Goal: Information Seeking & Learning: Learn about a topic

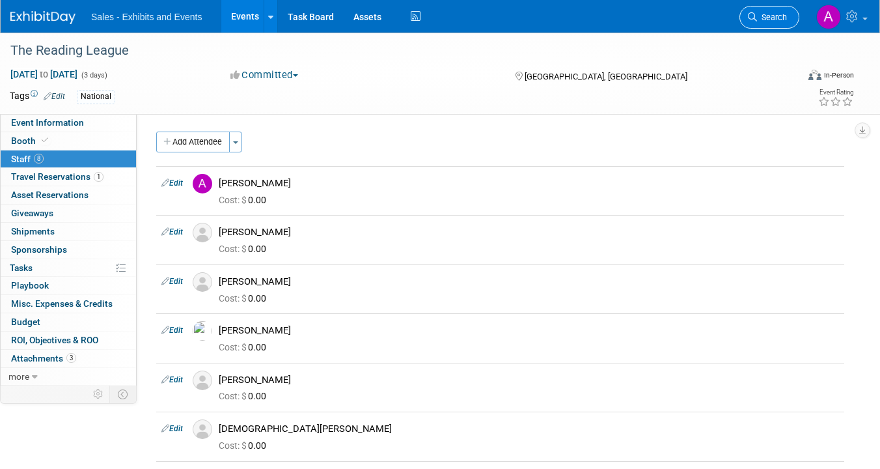
click at [758, 25] on link "Search" at bounding box center [769, 17] width 60 height 23
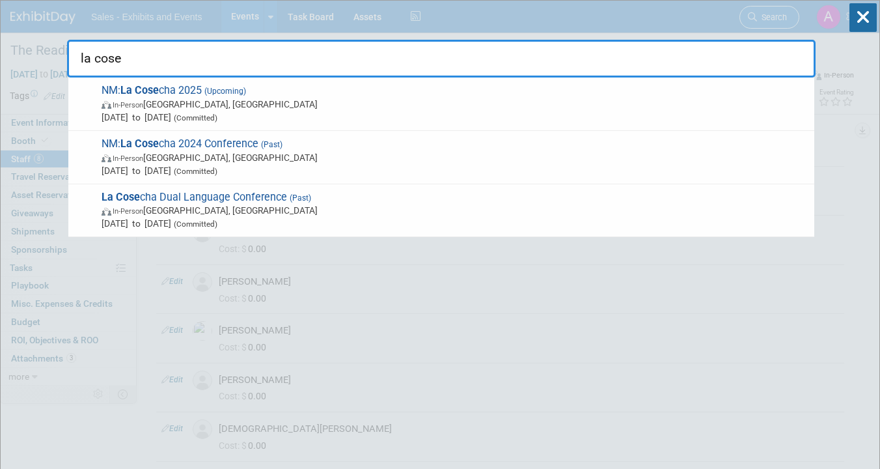
type input "la cosec"
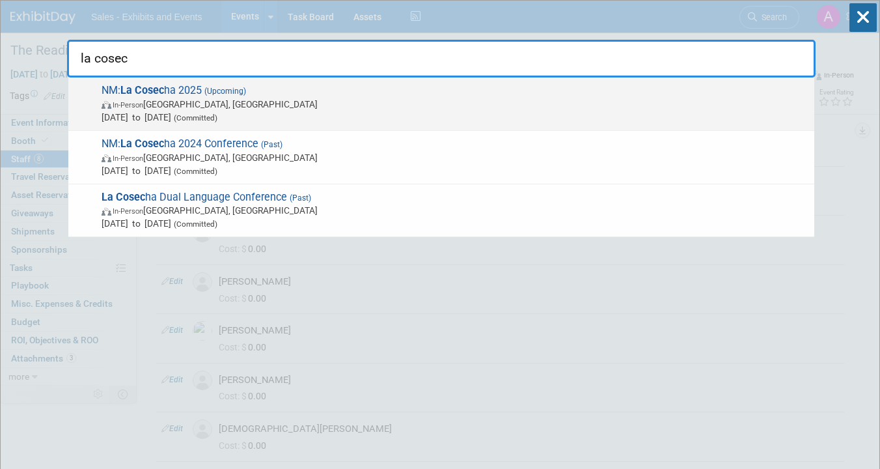
click at [379, 99] on span "In-Person [GEOGRAPHIC_DATA], [GEOGRAPHIC_DATA]" at bounding box center [455, 104] width 706 height 13
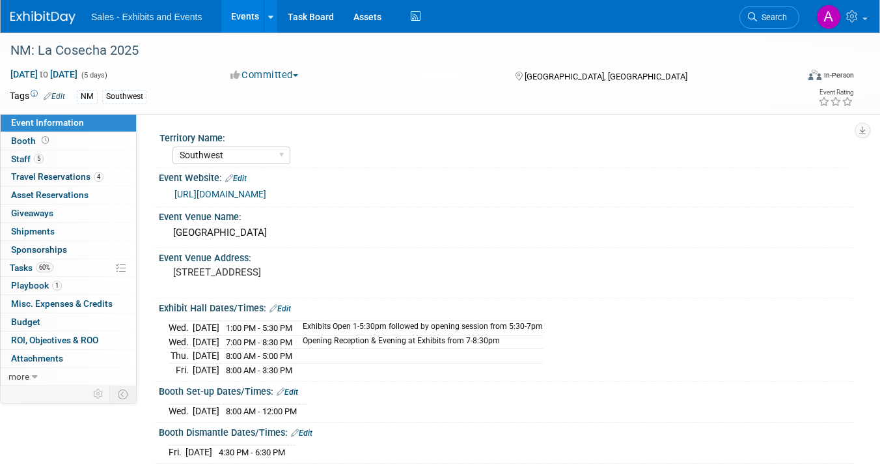
select select "Southwest"
click at [59, 140] on link "Booth" at bounding box center [68, 141] width 135 height 18
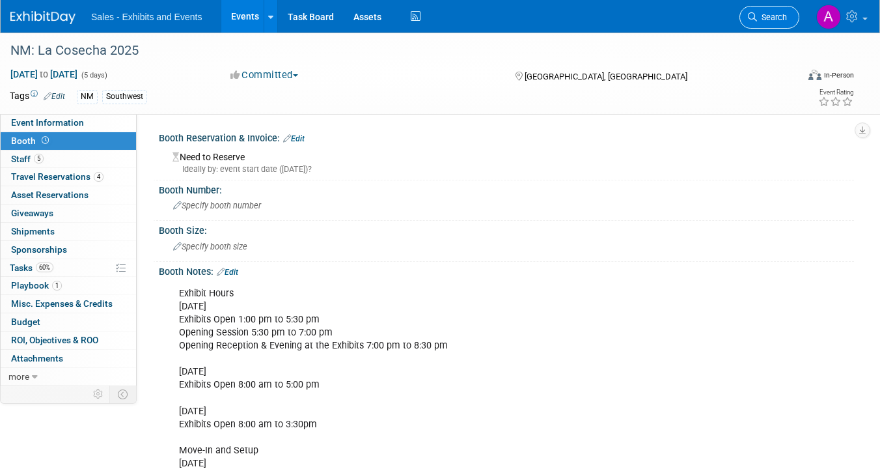
click at [785, 20] on span "Search" at bounding box center [772, 17] width 30 height 10
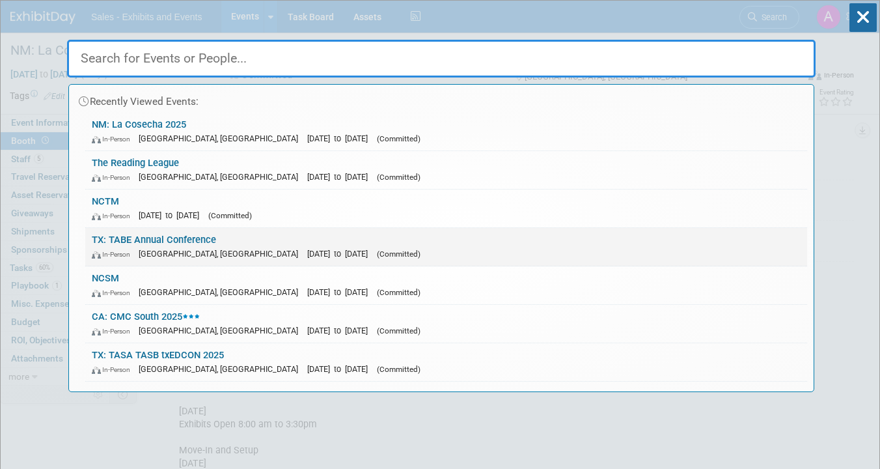
click at [402, 240] on link "TX: TABE Annual Conference In-Person Allen, TX Oct 22, 2025 to Oct 25, 2025 (Co…" at bounding box center [446, 247] width 722 height 38
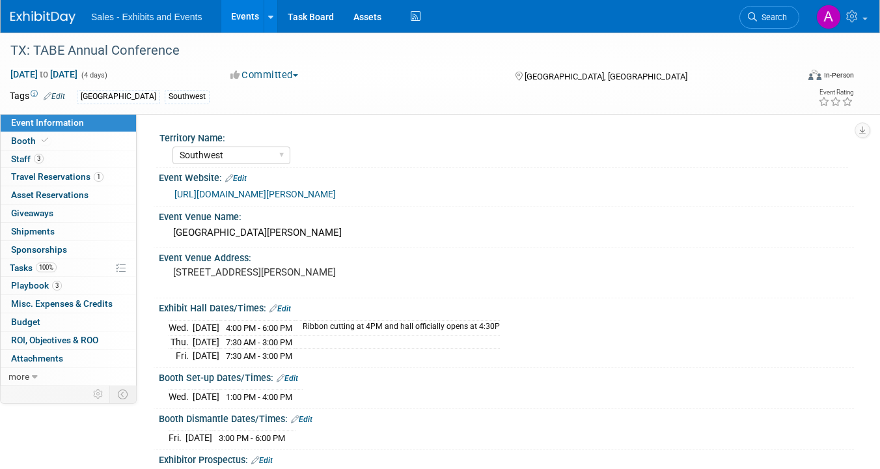
select select "Southwest"
click at [59, 141] on link "Booth" at bounding box center [68, 141] width 135 height 18
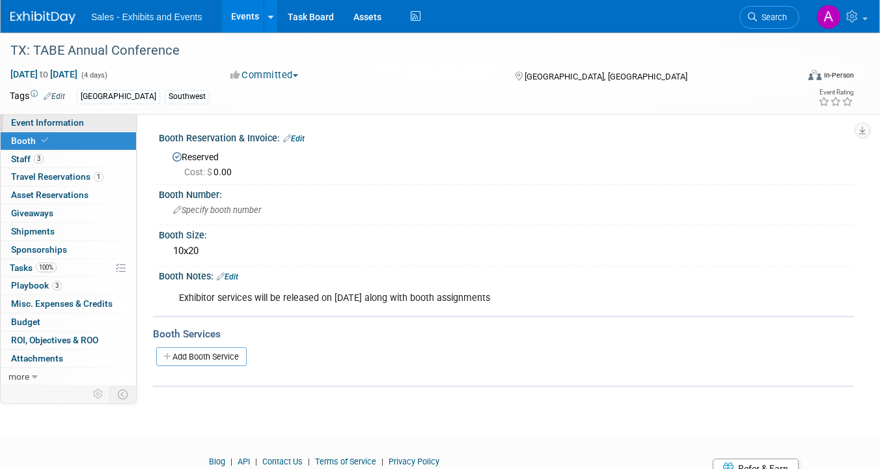
click at [85, 122] on link "Event Information" at bounding box center [68, 123] width 135 height 18
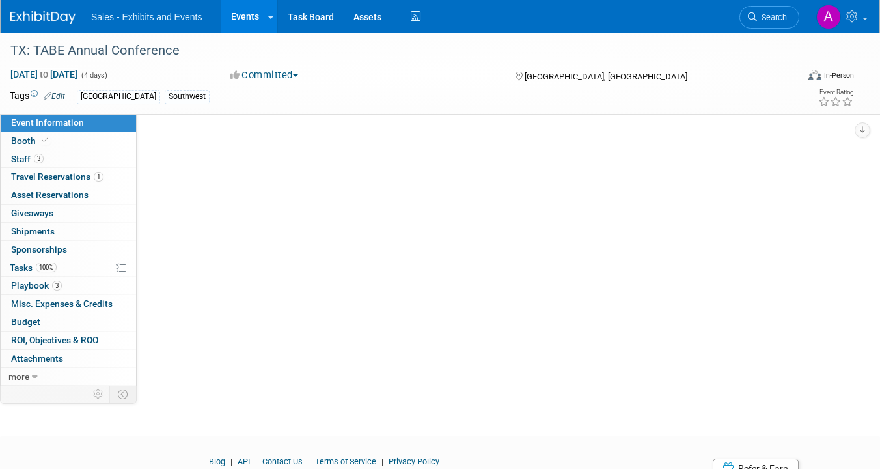
select select "Southwest"
